Goal: Task Accomplishment & Management: Manage account settings

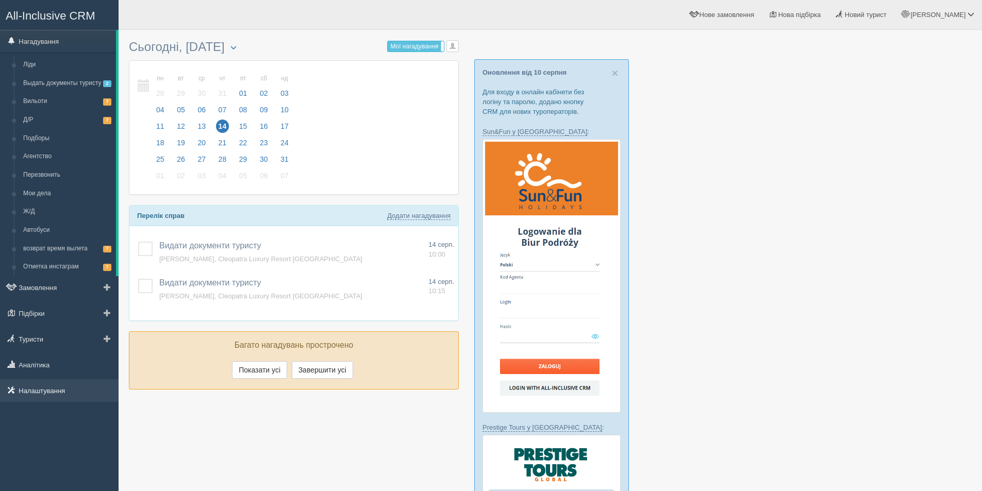
click at [41, 391] on link "Налаштування" at bounding box center [59, 391] width 119 height 23
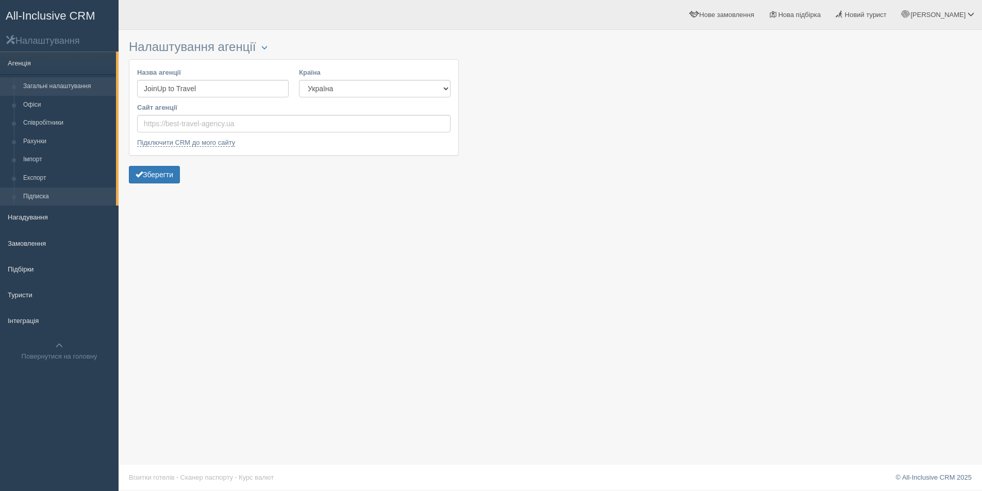
click at [60, 197] on link "Підписка" at bounding box center [67, 197] width 97 height 19
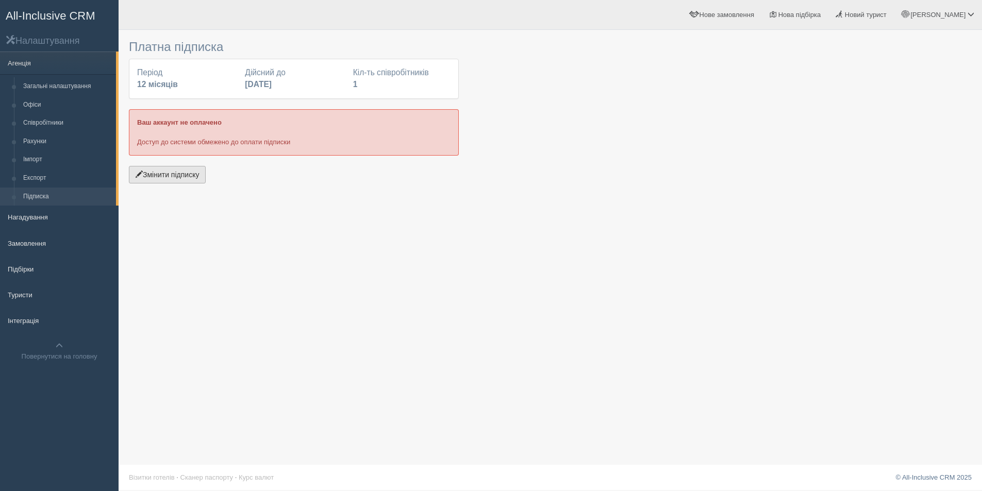
click at [184, 176] on button "Змінити підписку" at bounding box center [167, 175] width 77 height 18
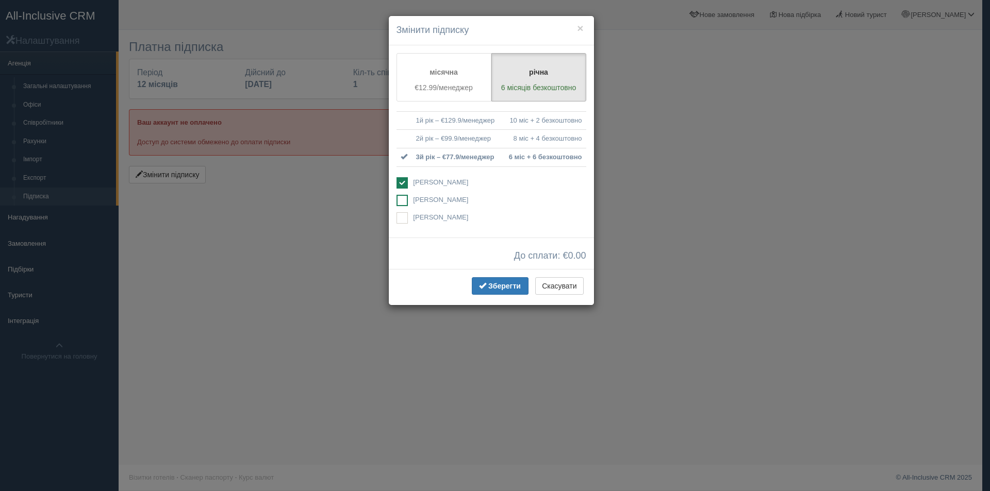
click at [435, 197] on span "[PERSON_NAME]" at bounding box center [440, 200] width 55 height 8
checkbox input "true"
click at [434, 180] on span "[PERSON_NAME]" at bounding box center [440, 182] width 55 height 8
checkbox input "false"
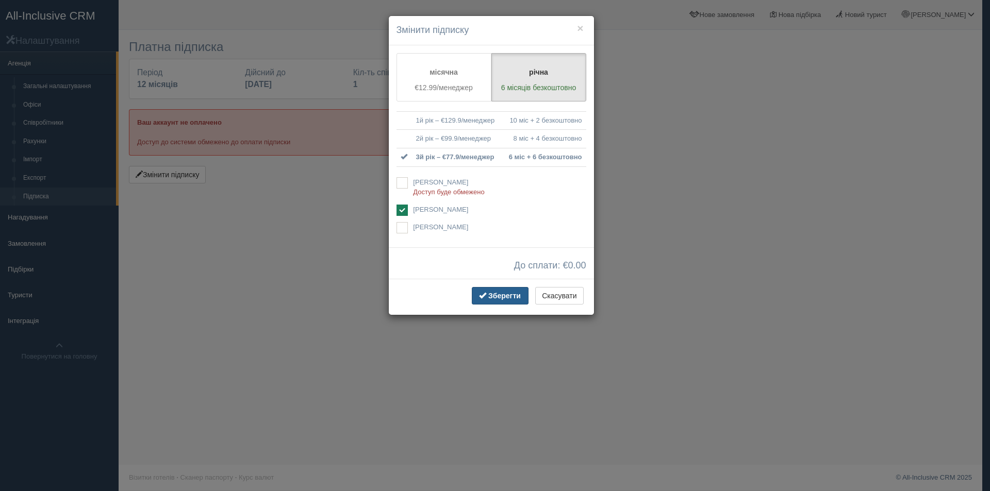
click at [505, 293] on span "Зберегти" at bounding box center [504, 296] width 32 height 8
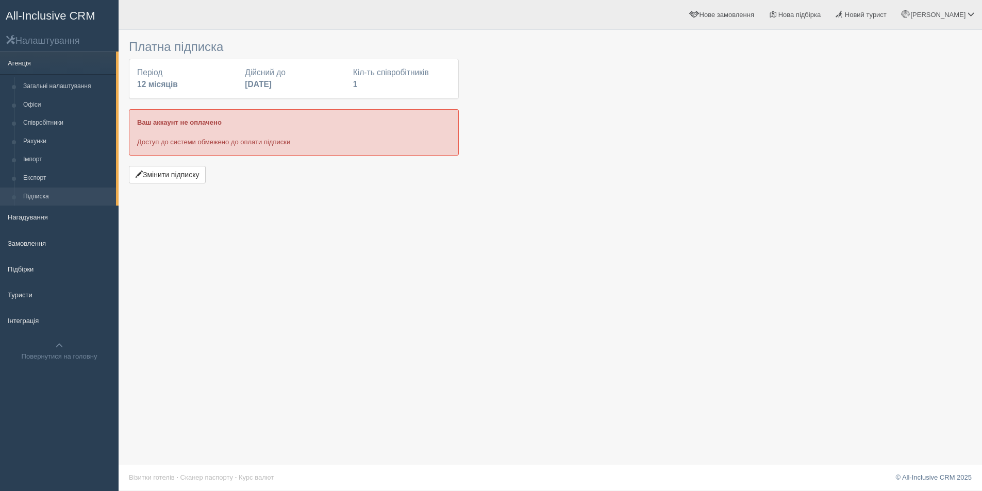
click at [25, 12] on span "All-Inclusive CRM" at bounding box center [51, 15] width 90 height 13
